Goal: Task Accomplishment & Management: Manage account settings

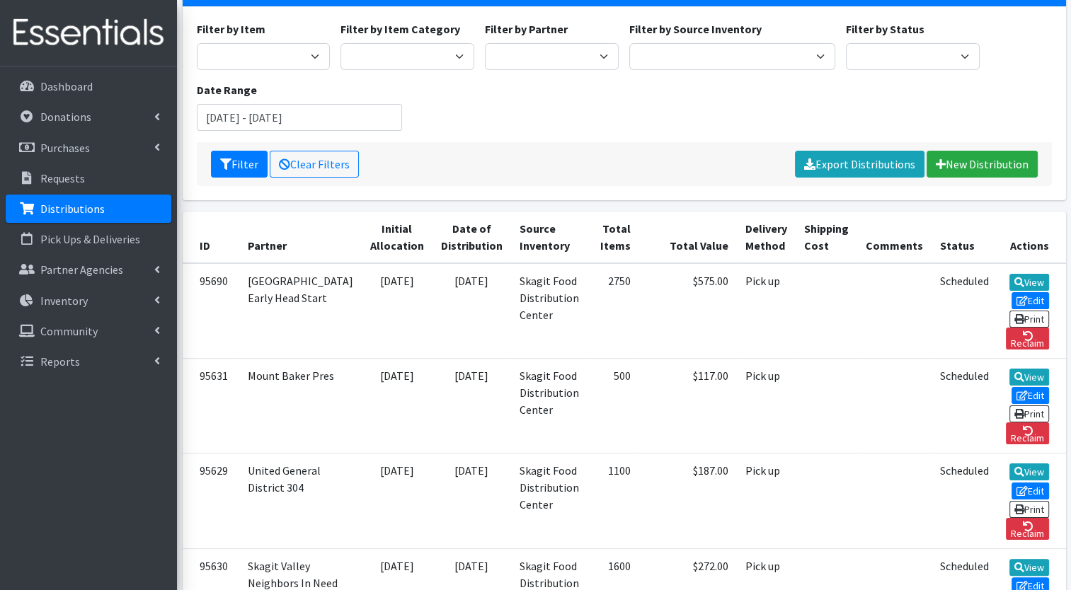
scroll to position [141, 0]
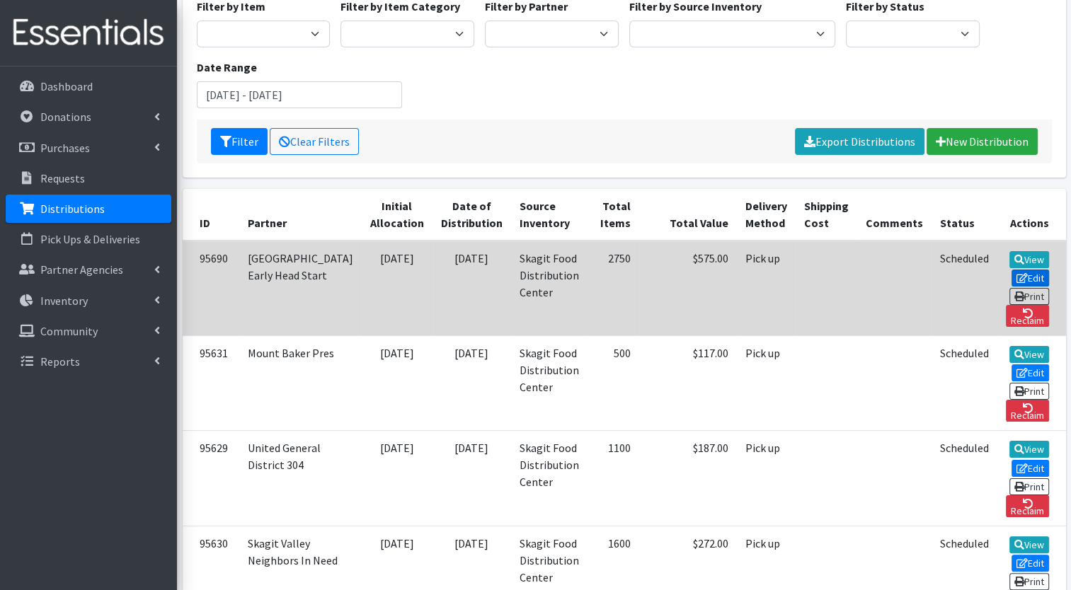
click at [1012, 270] on link "Edit" at bounding box center [1031, 278] width 38 height 17
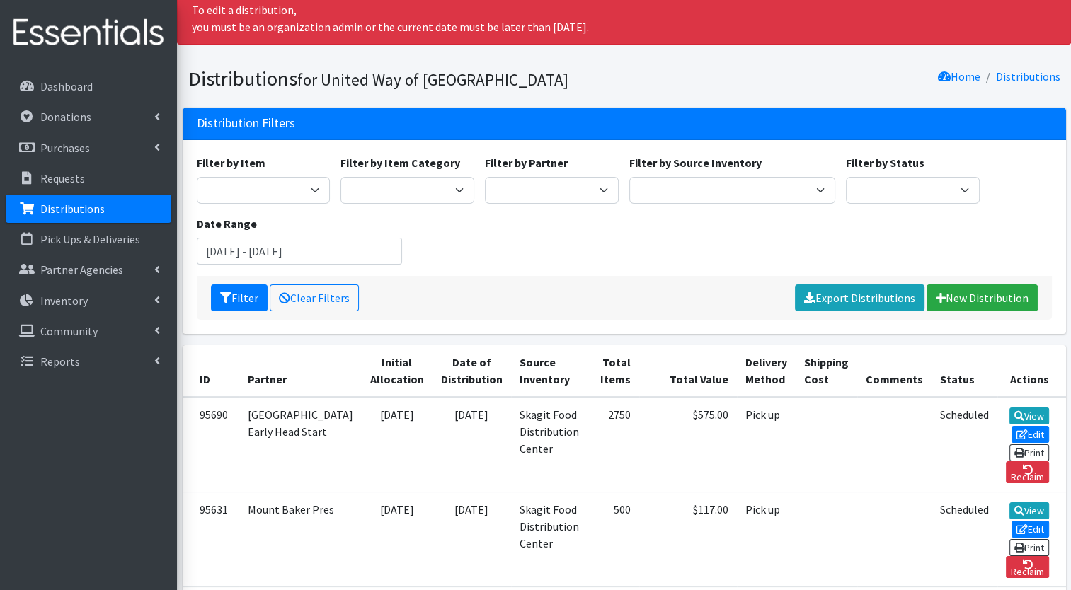
scroll to position [53, 0]
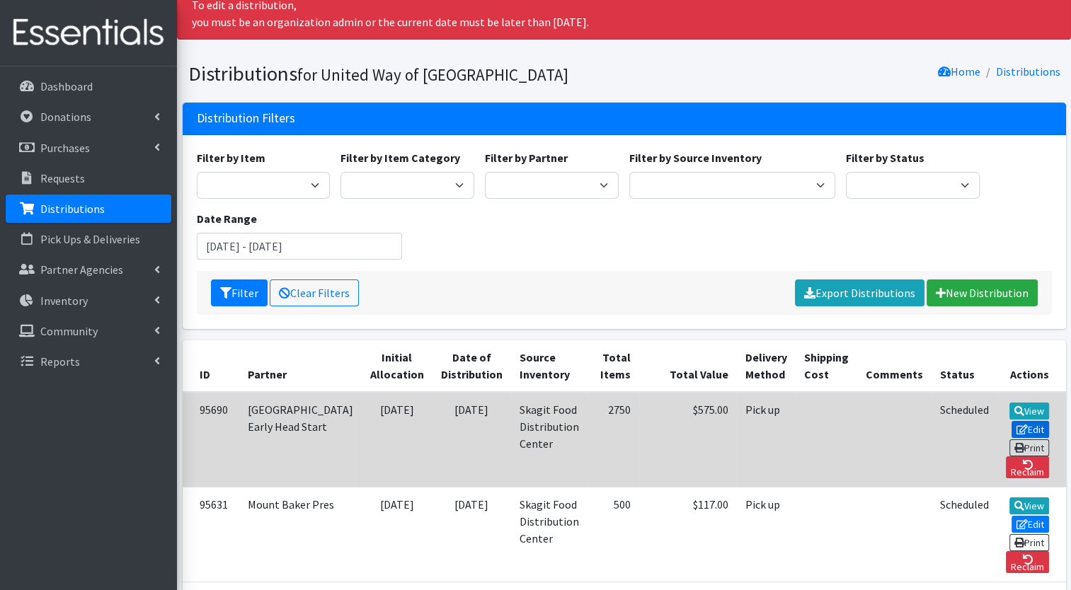
click at [1012, 421] on link "Edit" at bounding box center [1031, 429] width 38 height 17
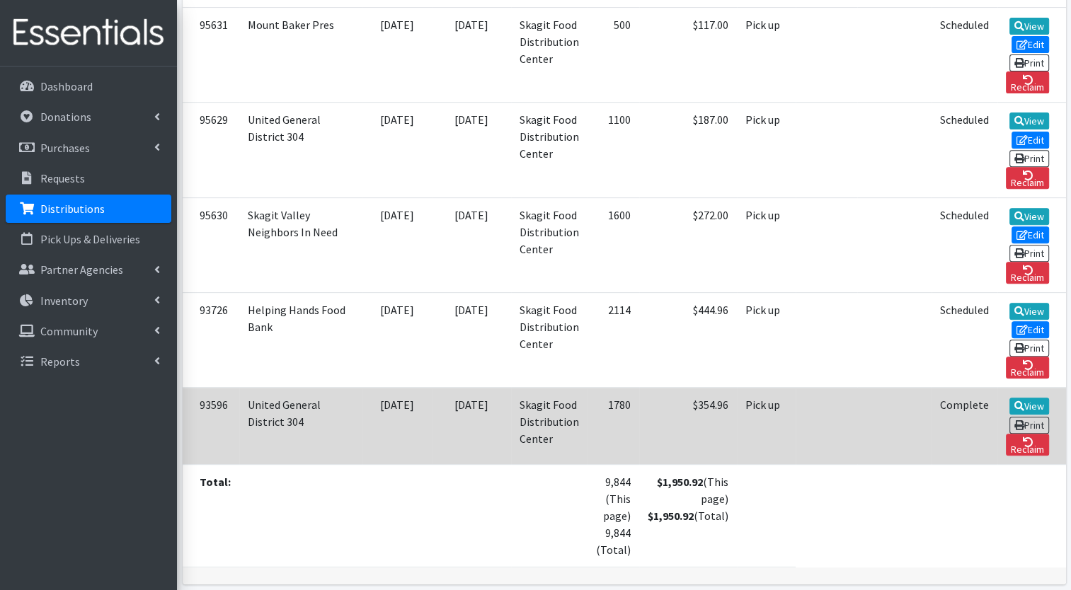
scroll to position [532, 0]
